Goal: Information Seeking & Learning: Learn about a topic

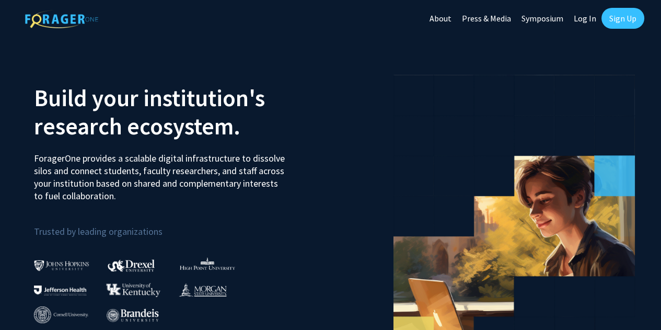
click at [585, 16] on link "Log In" at bounding box center [585, 18] width 33 height 37
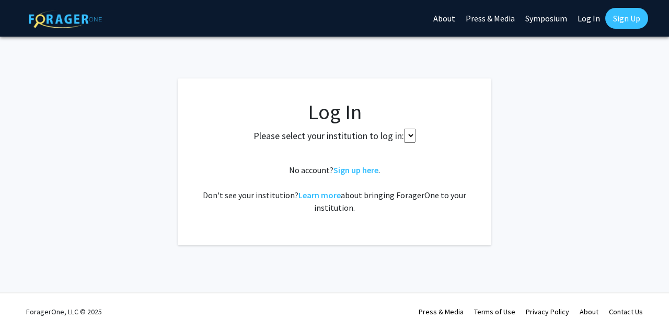
select select
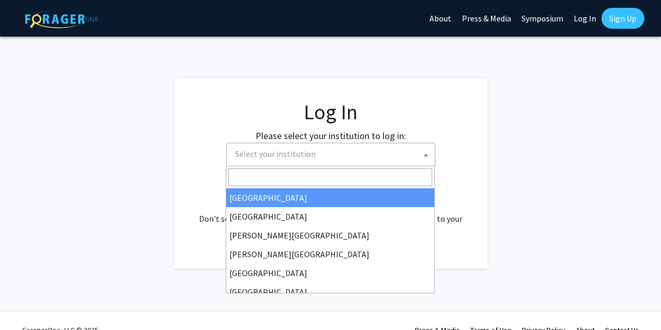
click at [349, 157] on span "Select your institution" at bounding box center [333, 153] width 204 height 21
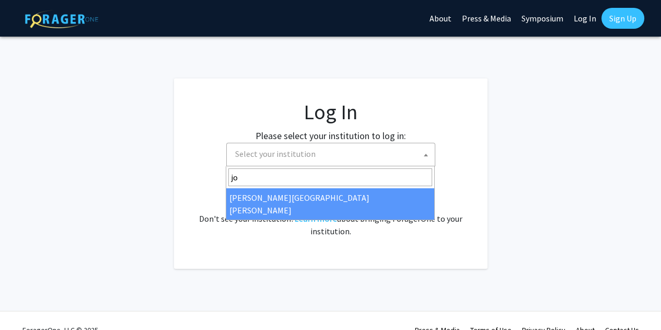
type input "jo"
select select "1"
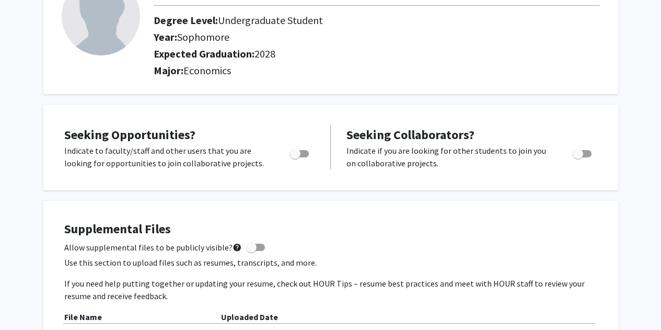
scroll to position [199, 0]
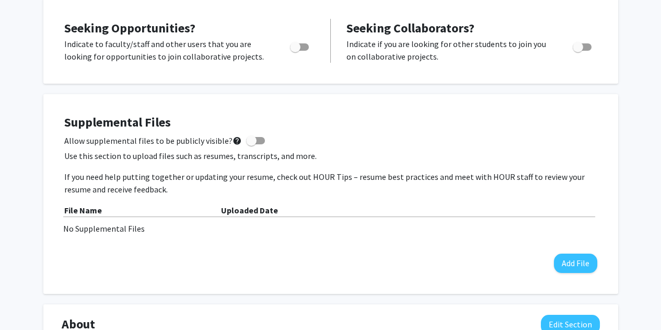
click at [307, 45] on span "Toggle" at bounding box center [299, 46] width 19 height 7
click at [295, 51] on input "Are you actively seeking opportunities?" at bounding box center [295, 51] width 1 height 1
checkbox input "true"
click at [583, 45] on span "Toggle" at bounding box center [582, 46] width 19 height 7
click at [578, 51] on input "Would you like to receive other student requests to work with you?" at bounding box center [578, 51] width 1 height 1
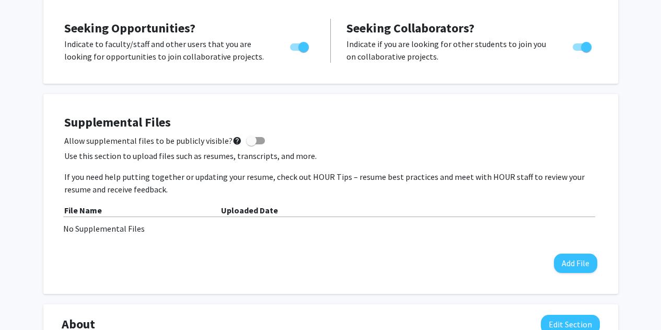
checkbox input "false"
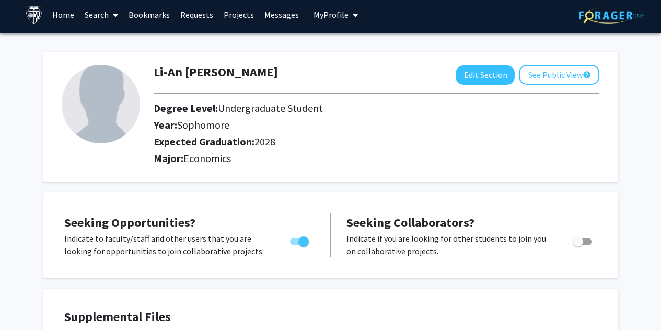
scroll to position [0, 0]
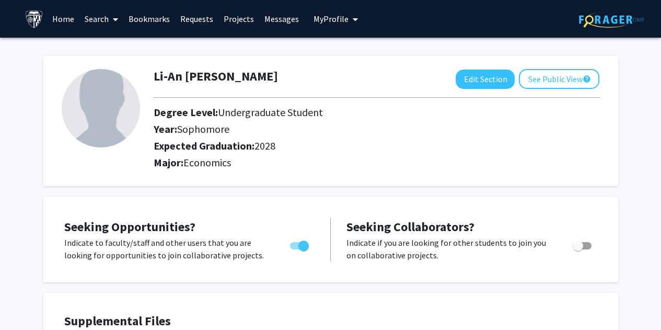
click at [110, 19] on span at bounding box center [113, 19] width 9 height 37
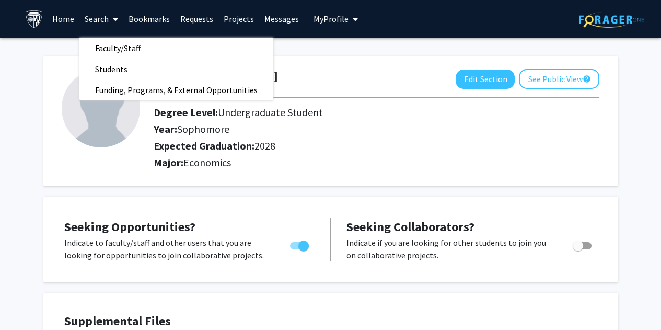
click at [237, 20] on link "Projects" at bounding box center [238, 19] width 41 height 37
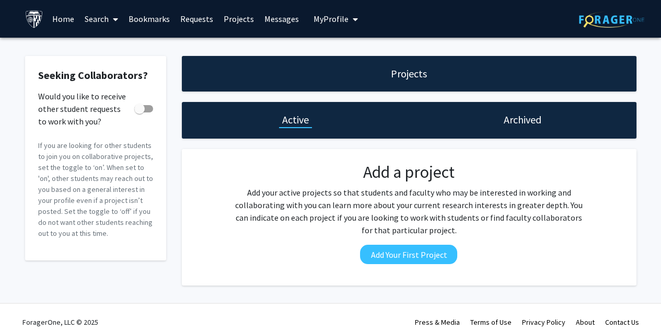
click at [109, 16] on span at bounding box center [113, 19] width 9 height 37
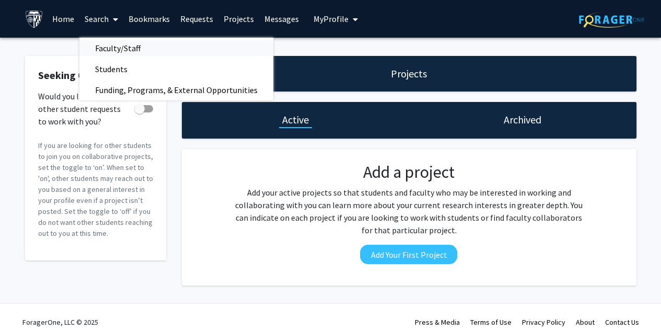
click at [129, 52] on span "Faculty/Staff" at bounding box center [117, 48] width 77 height 21
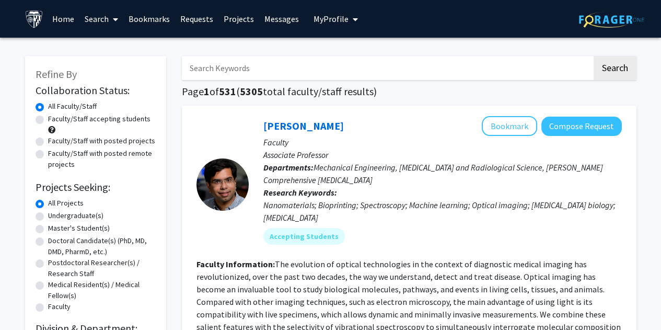
scroll to position [33, 0]
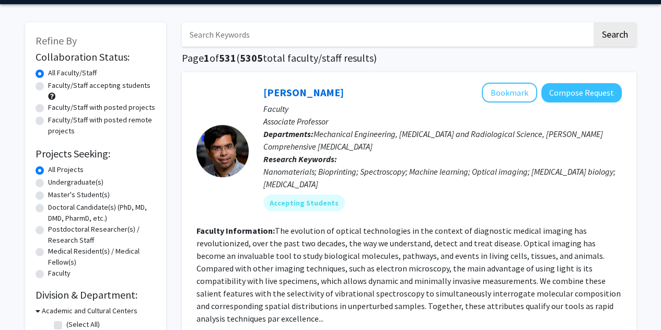
click at [48, 183] on label "Undergraduate(s)" at bounding box center [75, 182] width 55 height 11
click at [48, 183] on input "Undergraduate(s)" at bounding box center [51, 180] width 7 height 7
radio input "true"
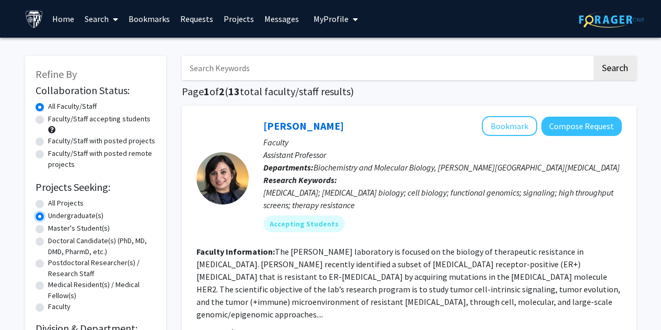
scroll to position [6, 0]
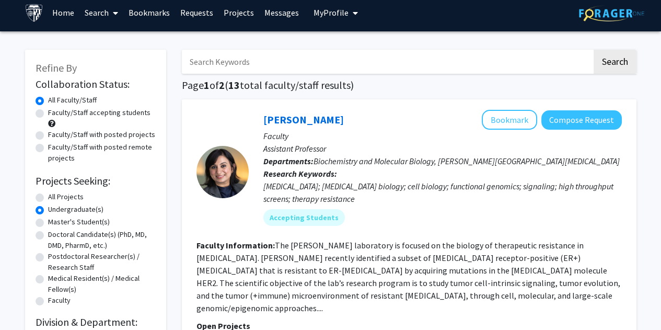
click at [51, 121] on span at bounding box center [51, 123] width 7 height 7
click at [48, 114] on label "Faculty/Staff accepting students" at bounding box center [99, 112] width 102 height 11
click at [48, 114] on input "Faculty/Staff accepting students" at bounding box center [51, 110] width 7 height 7
radio input "true"
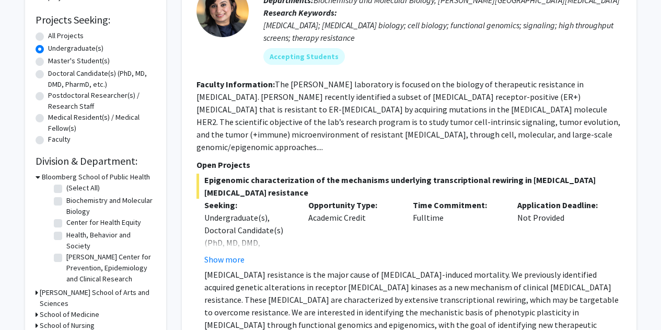
scroll to position [290, 0]
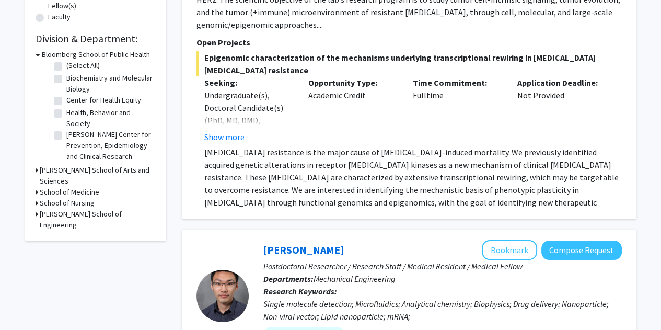
click at [34, 171] on div "Refine By Collaboration Status: Collaboration Status All Faculty/Staff Collabor…" at bounding box center [95, 3] width 141 height 475
click at [40, 170] on h3 "Krieger School of Arts and Sciences" at bounding box center [98, 176] width 116 height 22
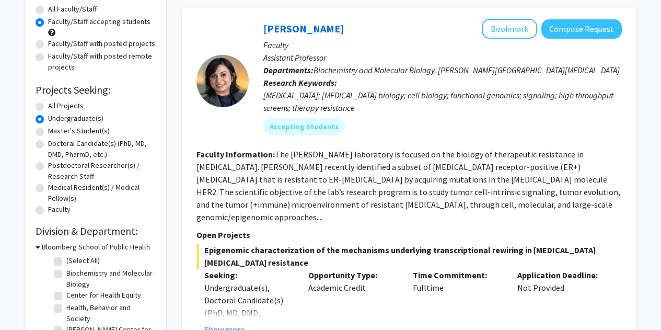
scroll to position [0, 0]
